Goal: Information Seeking & Learning: Learn about a topic

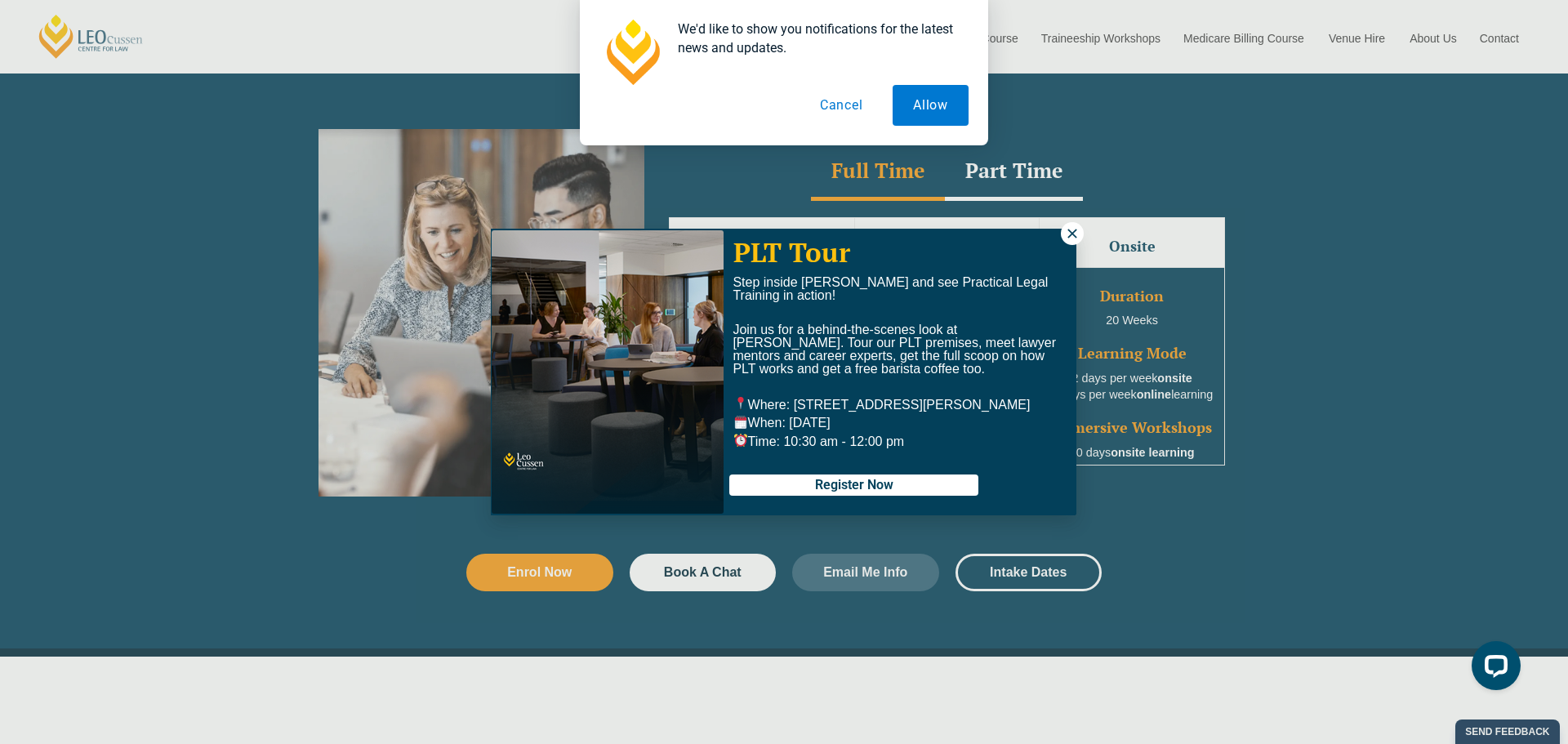
drag, startPoint x: 1062, startPoint y: 233, endPoint x: 1040, endPoint y: 214, distance: 29.1
click at [1062, 232] on button at bounding box center [1072, 234] width 23 height 23
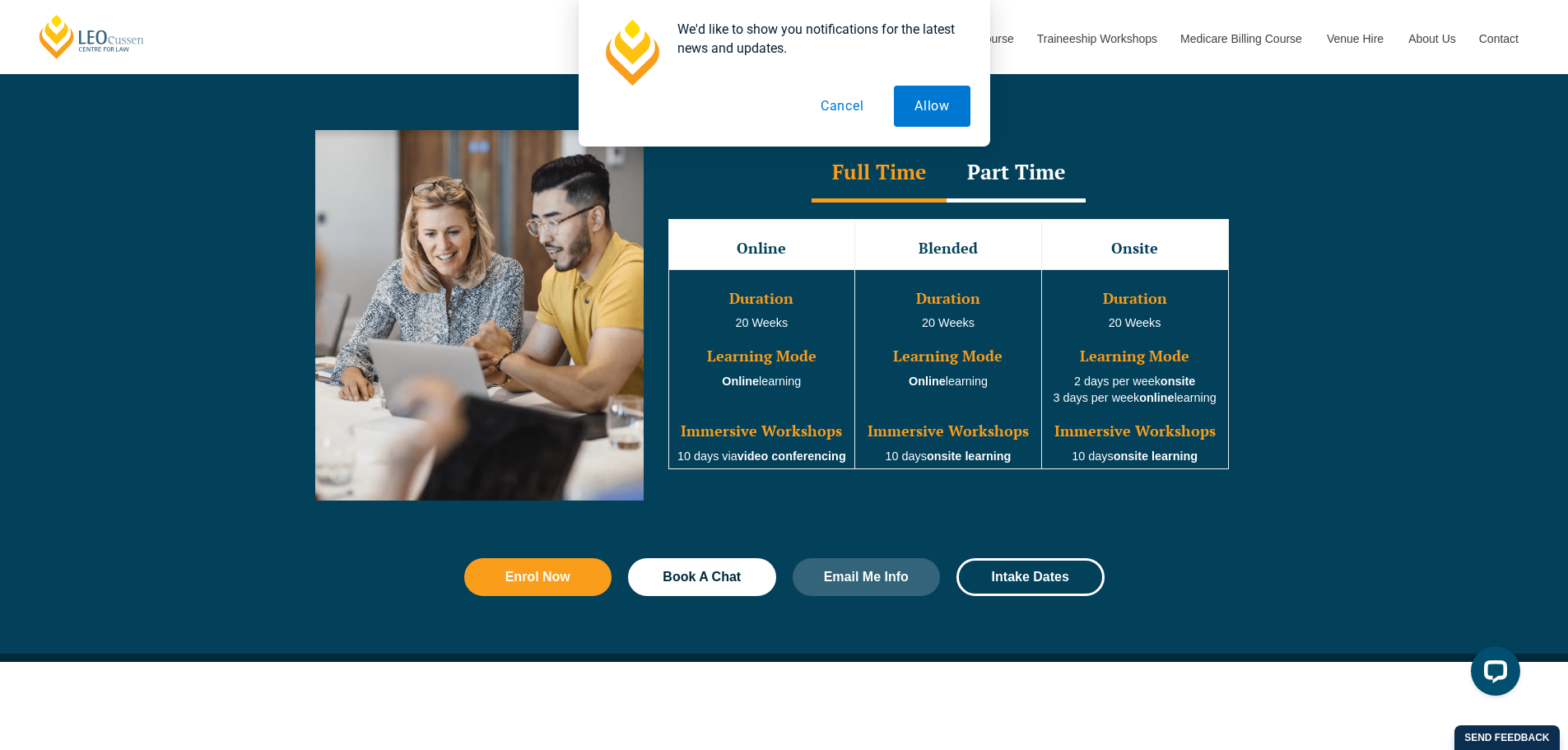
click at [1024, 176] on div "Part Time" at bounding box center [1017, 173] width 139 height 57
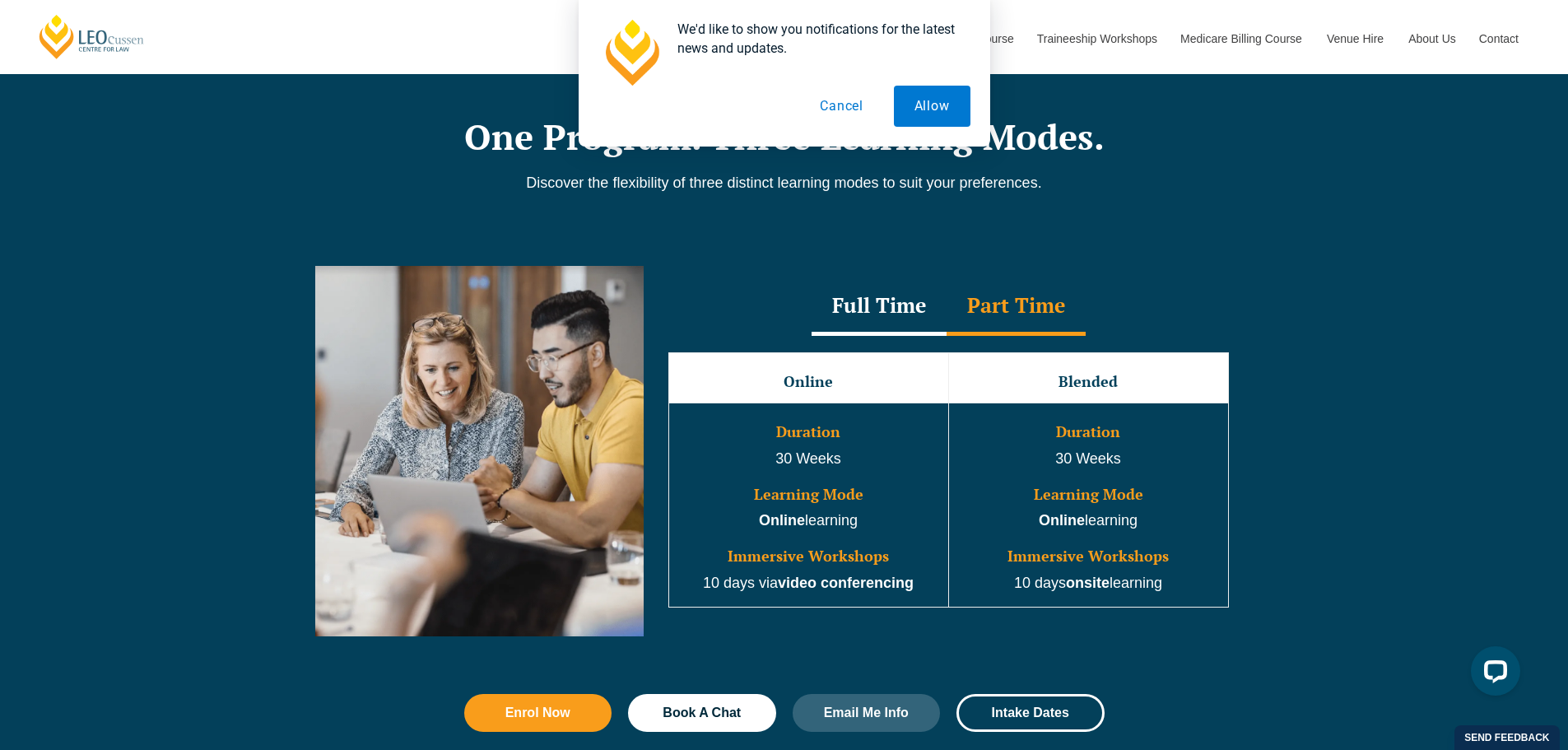
scroll to position [1236, 0]
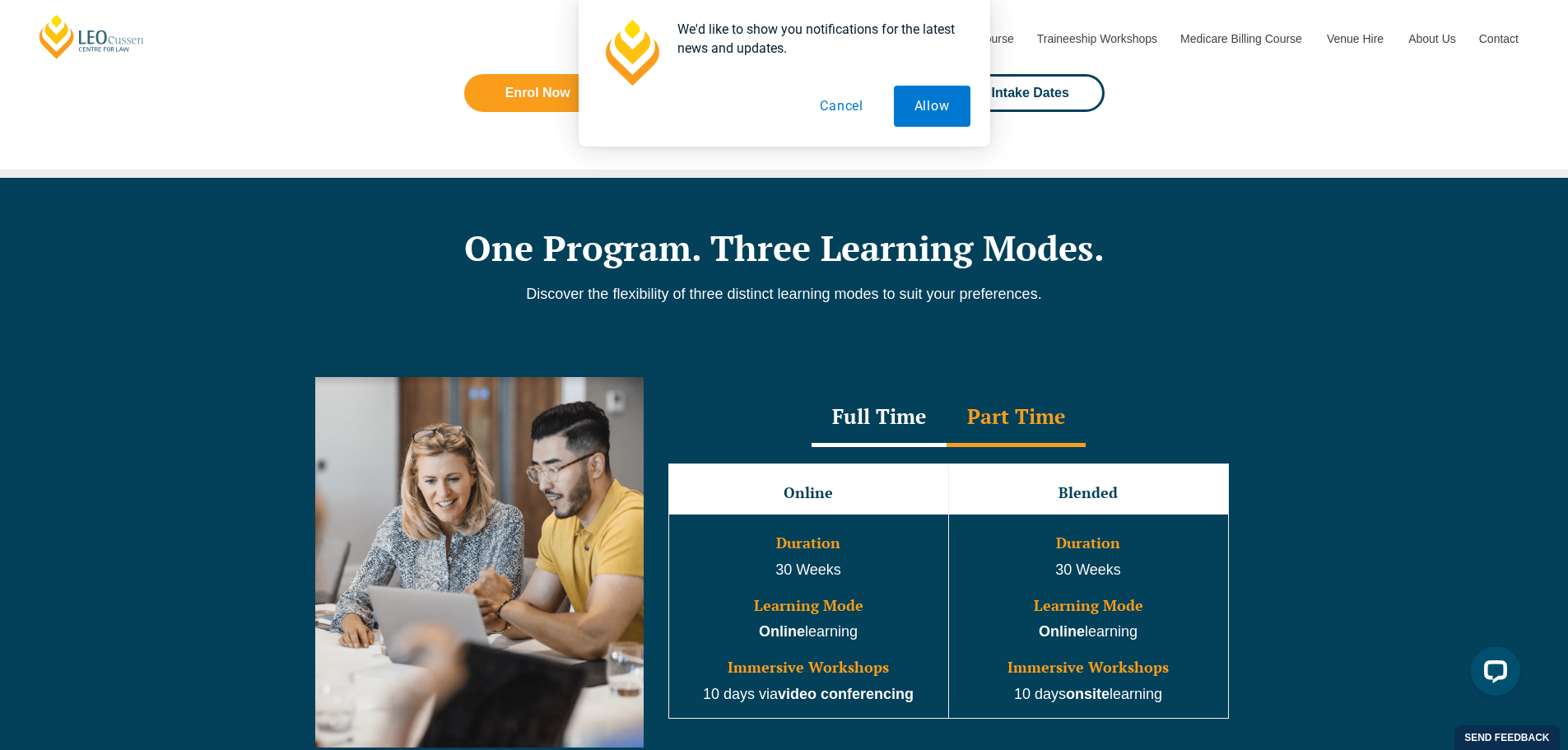
click at [837, 103] on button "Cancel" at bounding box center [841, 106] width 84 height 41
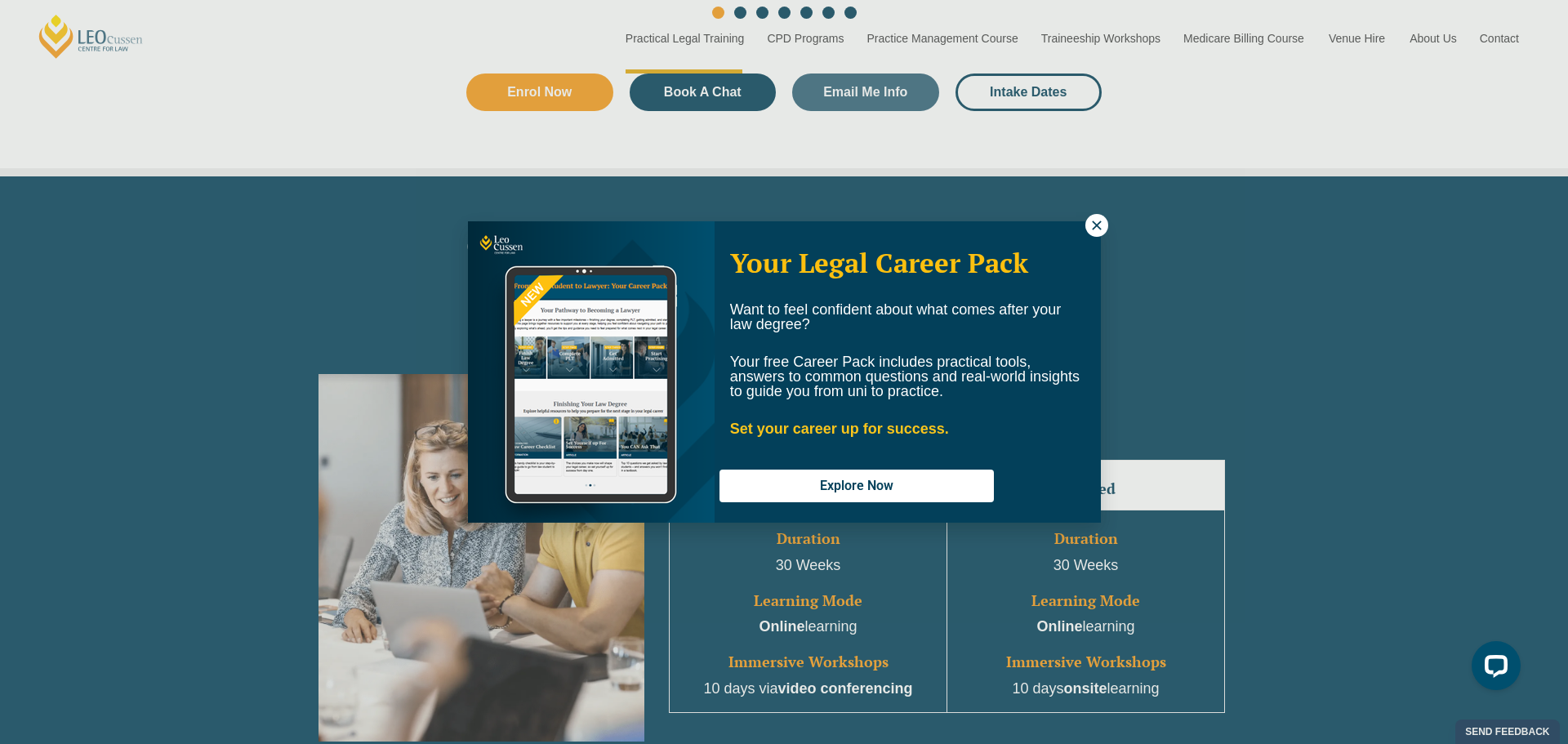
click at [1099, 223] on icon at bounding box center [1096, 225] width 9 height 9
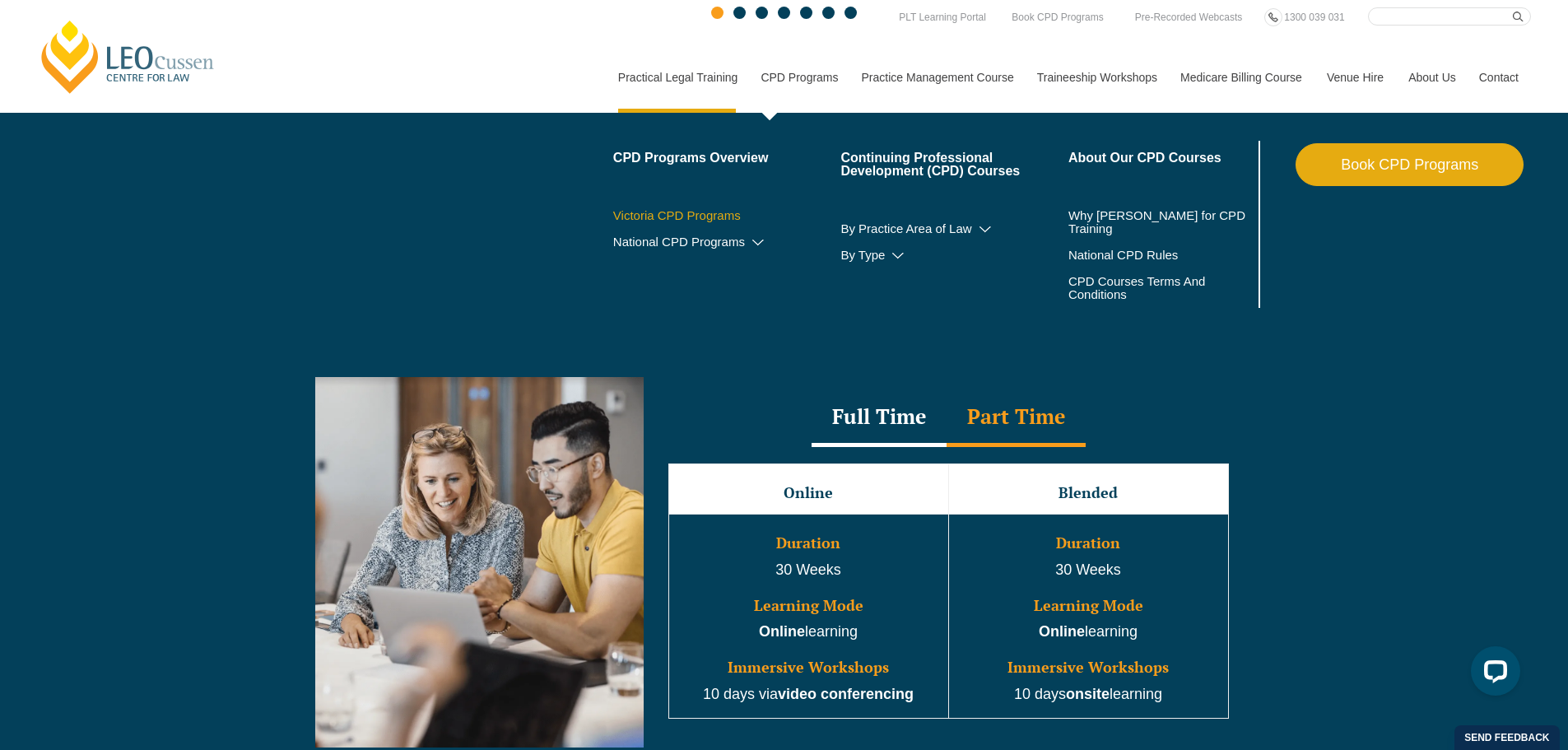
click at [664, 212] on link "Victoria CPD Programs" at bounding box center [727, 216] width 228 height 13
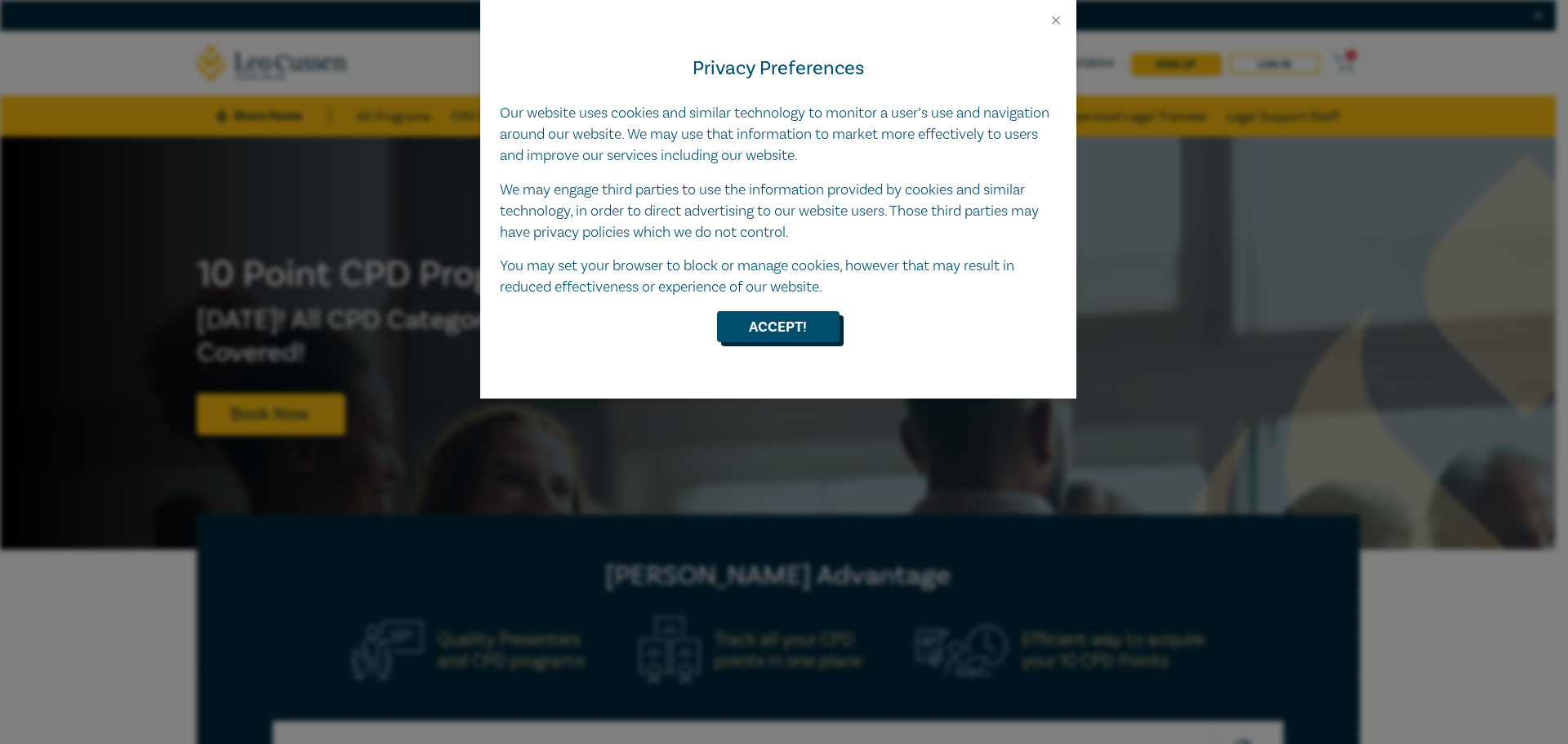
click at [792, 324] on button "Accept!" at bounding box center [778, 326] width 122 height 31
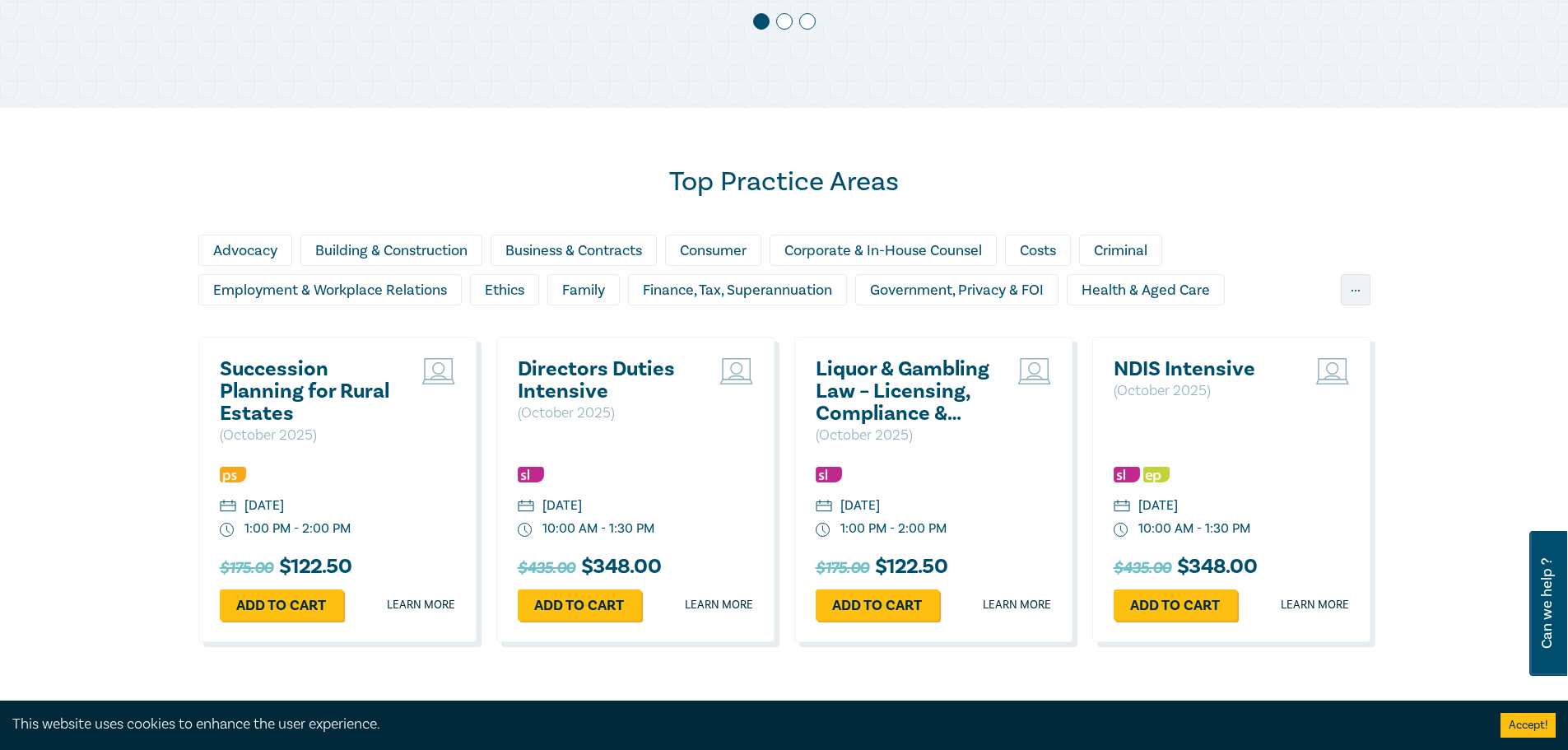
scroll to position [1317, 0]
